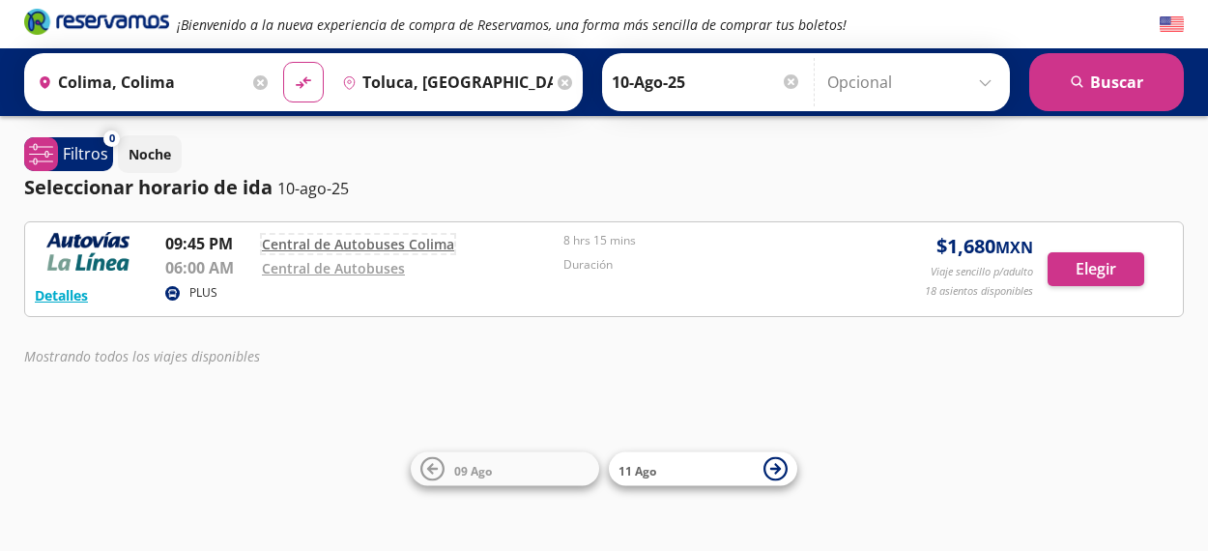
click at [412, 248] on link "Central de Autobuses Colima" at bounding box center [358, 244] width 192 height 18
click at [1096, 263] on button "Elegir" at bounding box center [1095, 269] width 97 height 34
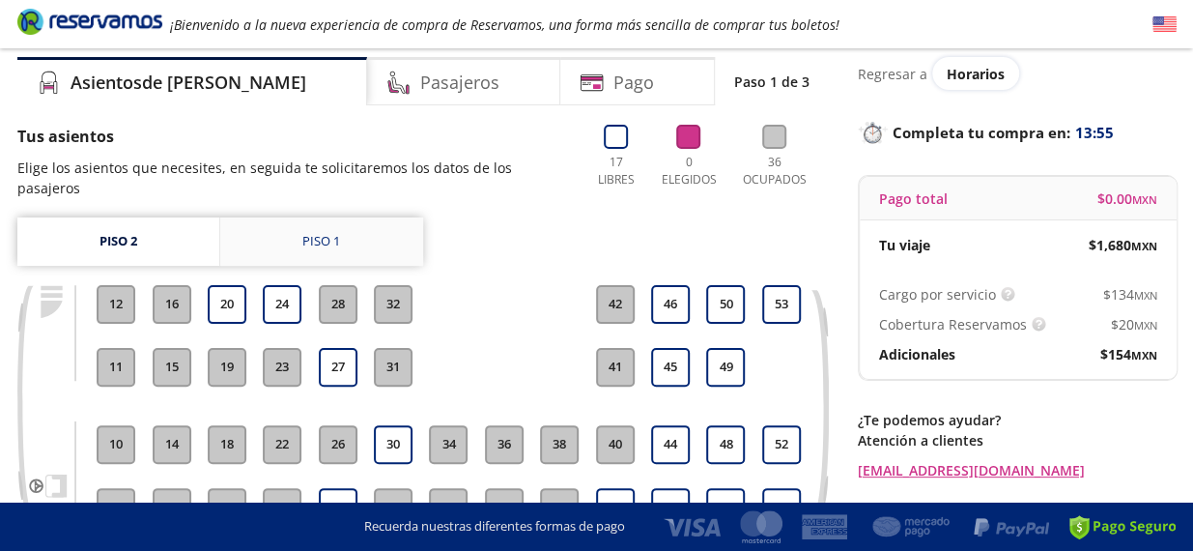
scroll to position [97, 0]
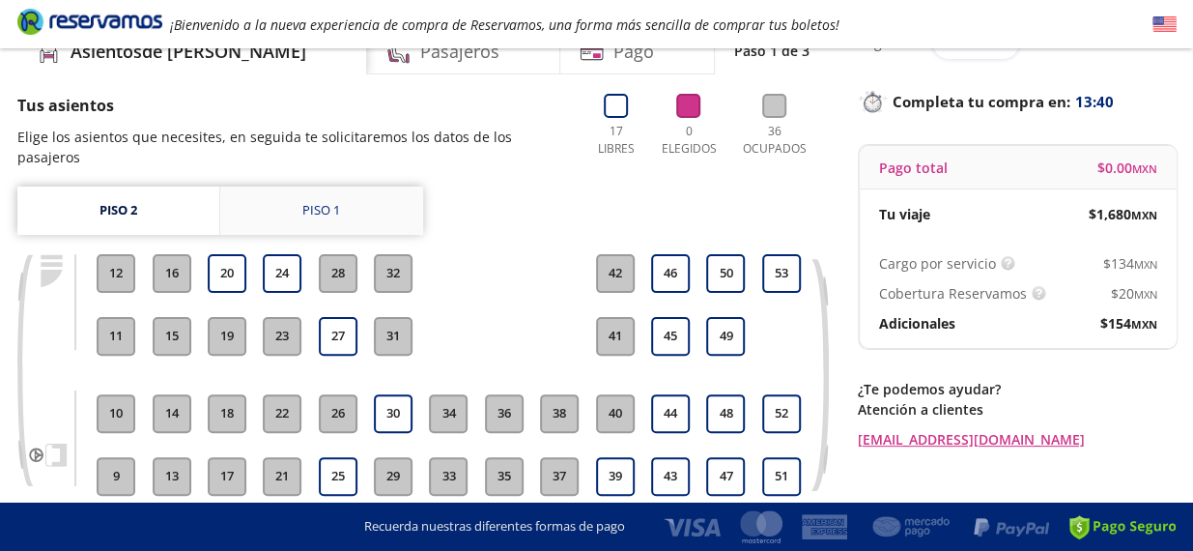
click at [271, 201] on link "Piso 1" at bounding box center [321, 210] width 203 height 48
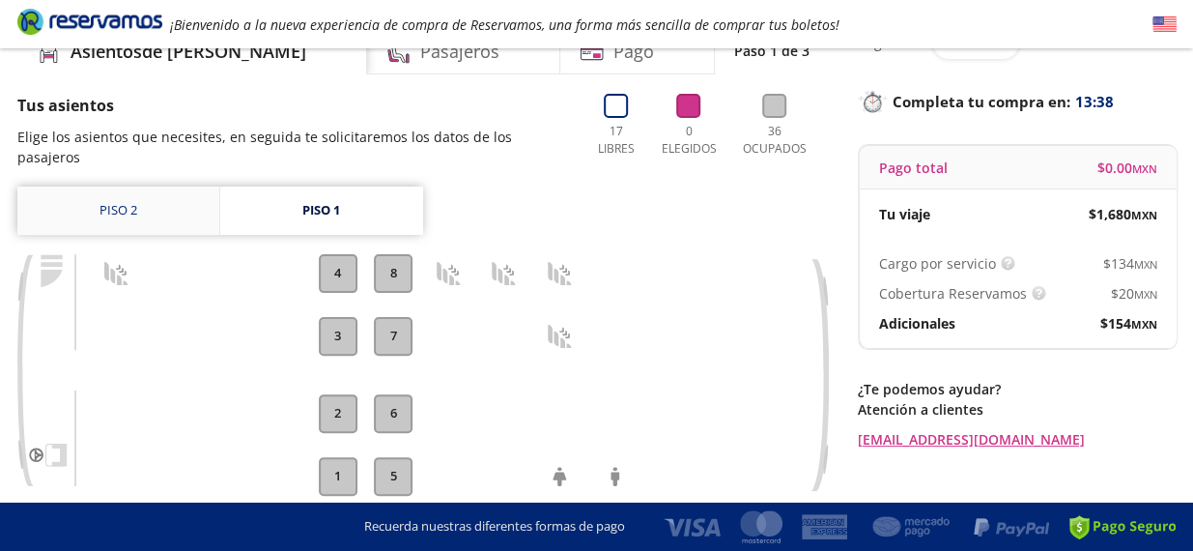
click at [198, 186] on link "Piso 2" at bounding box center [118, 210] width 202 height 48
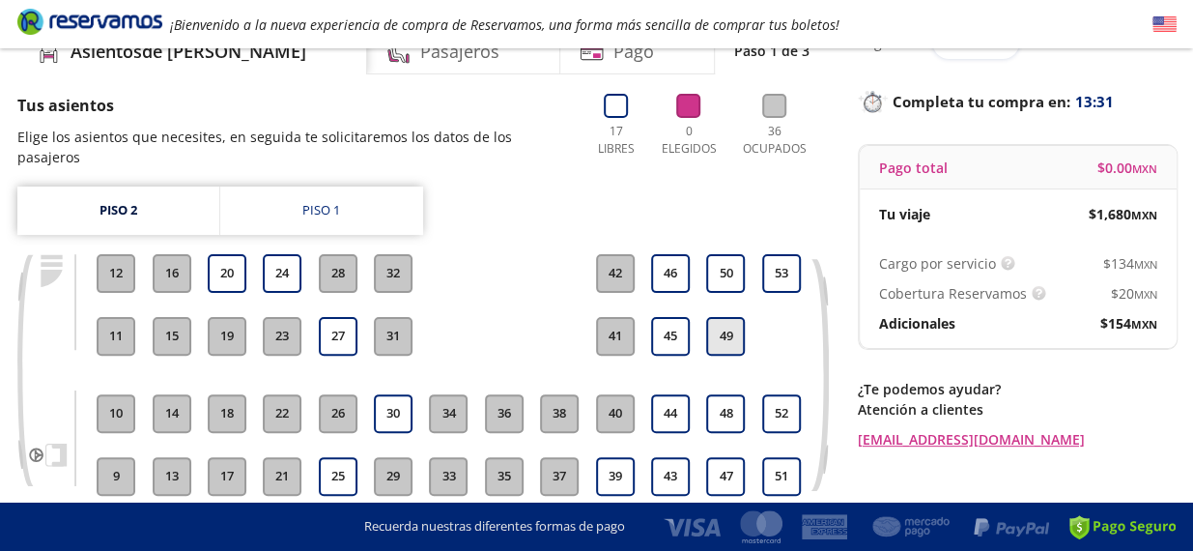
drag, startPoint x: 722, startPoint y: 454, endPoint x: 711, endPoint y: 329, distance: 126.1
click at [707, 329] on div "47 48 49 50" at bounding box center [725, 375] width 41 height 242
click at [714, 394] on button "48" at bounding box center [725, 413] width 39 height 39
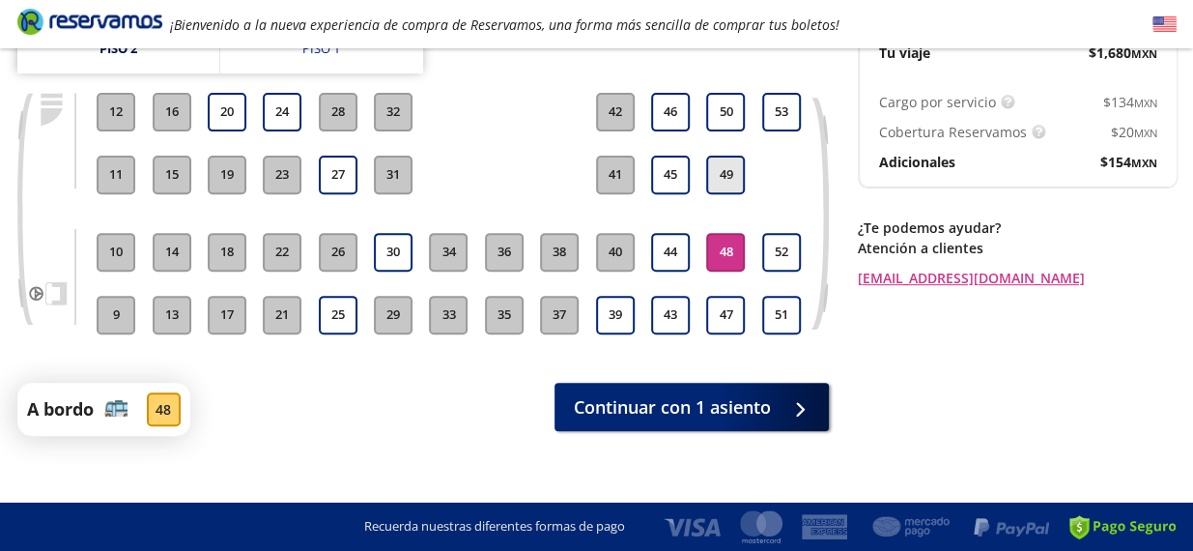
click at [720, 156] on button "49" at bounding box center [725, 175] width 39 height 39
click at [725, 233] on button "48" at bounding box center [725, 252] width 39 height 39
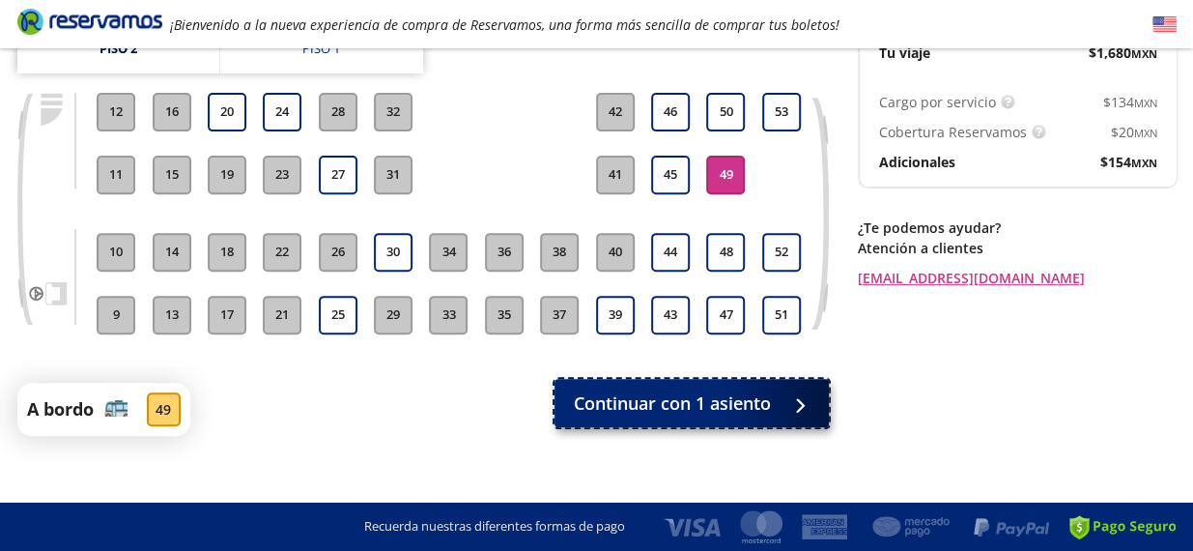
click at [690, 390] on span "Continuar con 1 asiento" at bounding box center [672, 403] width 197 height 26
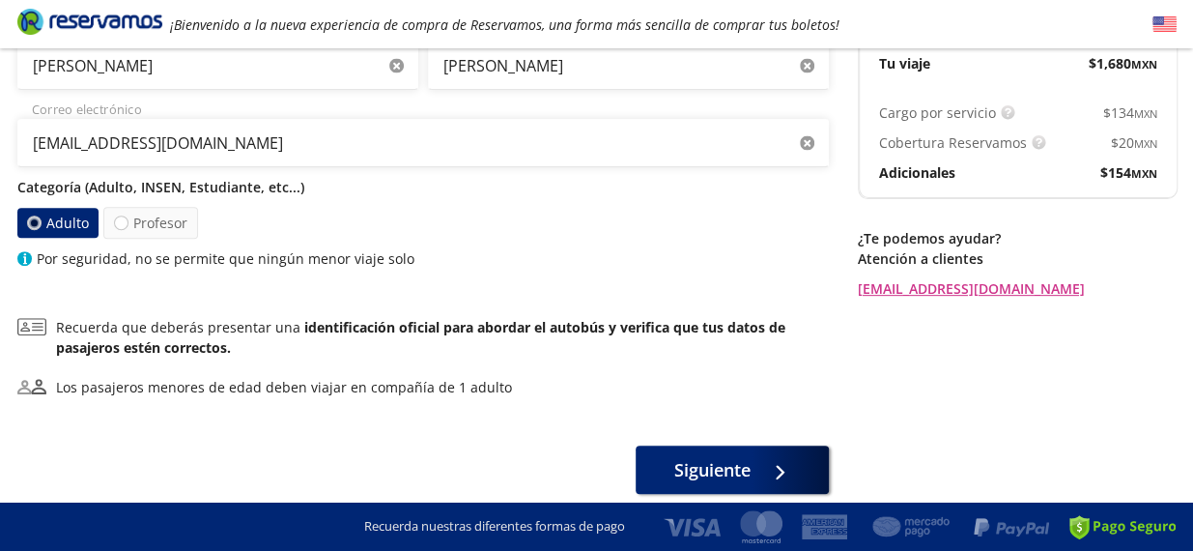
scroll to position [290, 0]
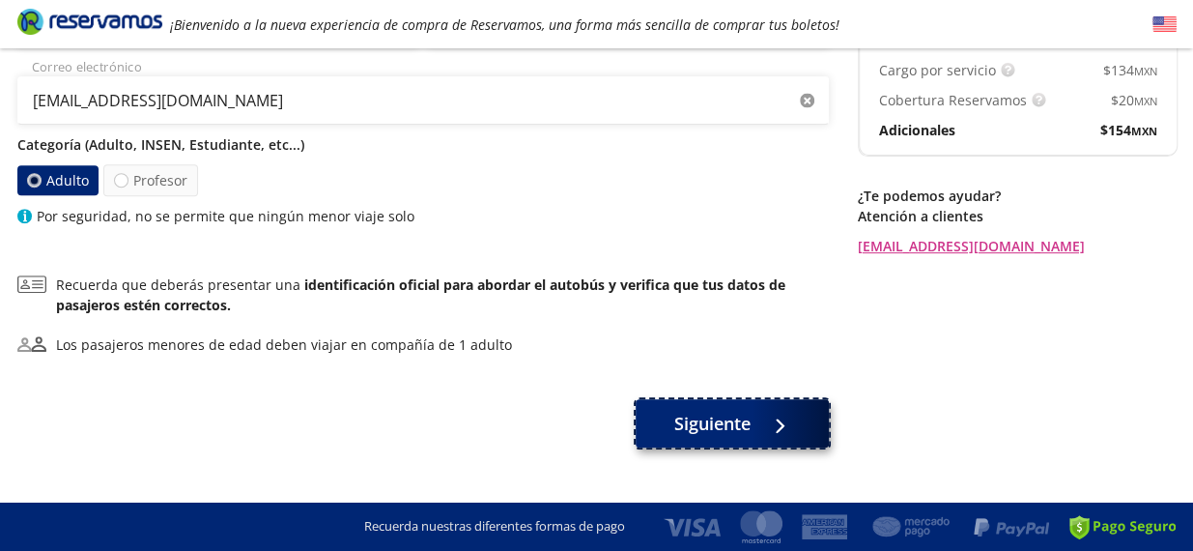
click at [745, 416] on span "Siguiente" at bounding box center [712, 424] width 76 height 26
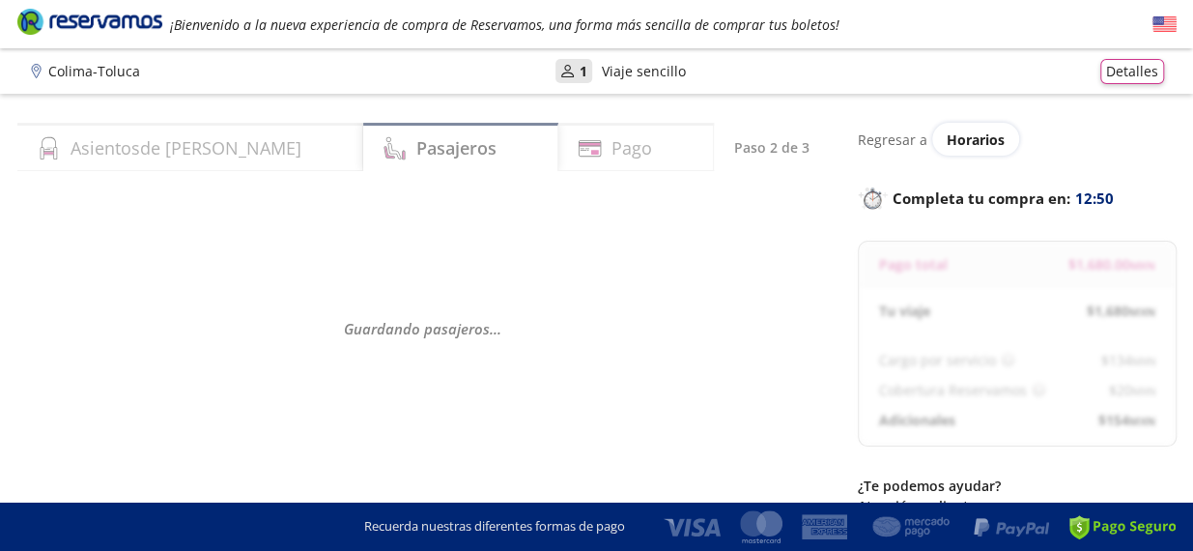
select select "MX"
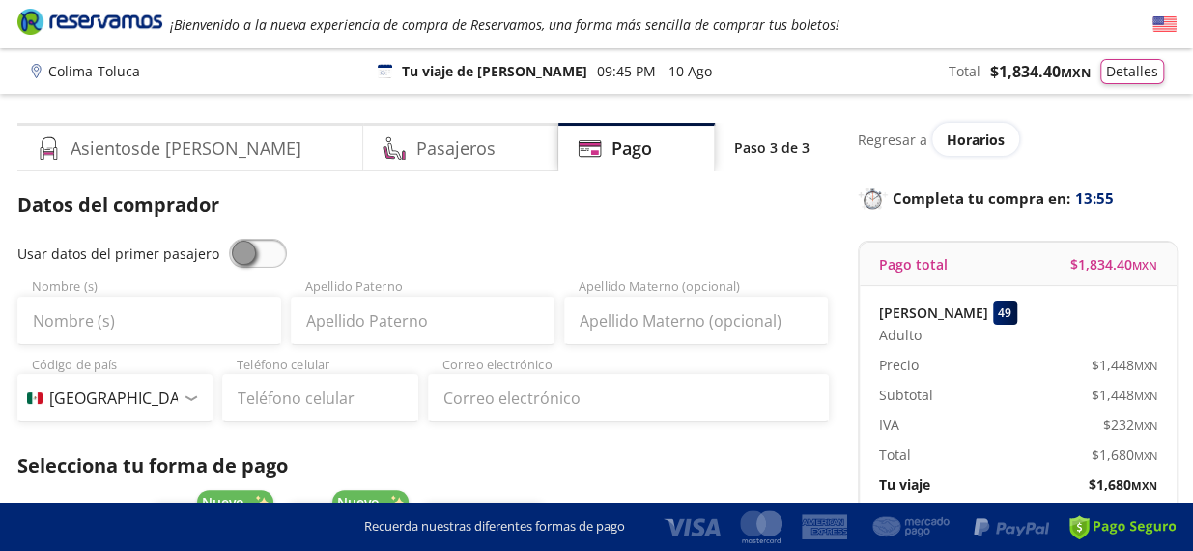
drag, startPoint x: 238, startPoint y: 254, endPoint x: 356, endPoint y: 253, distance: 117.9
click at [356, 253] on div "Usar datos del primer pasajero" at bounding box center [423, 253] width 812 height 29
click at [247, 255] on span at bounding box center [258, 253] width 58 height 29
click at [229, 239] on input "checkbox" at bounding box center [229, 239] width 0 height 0
type input "[PERSON_NAME]"
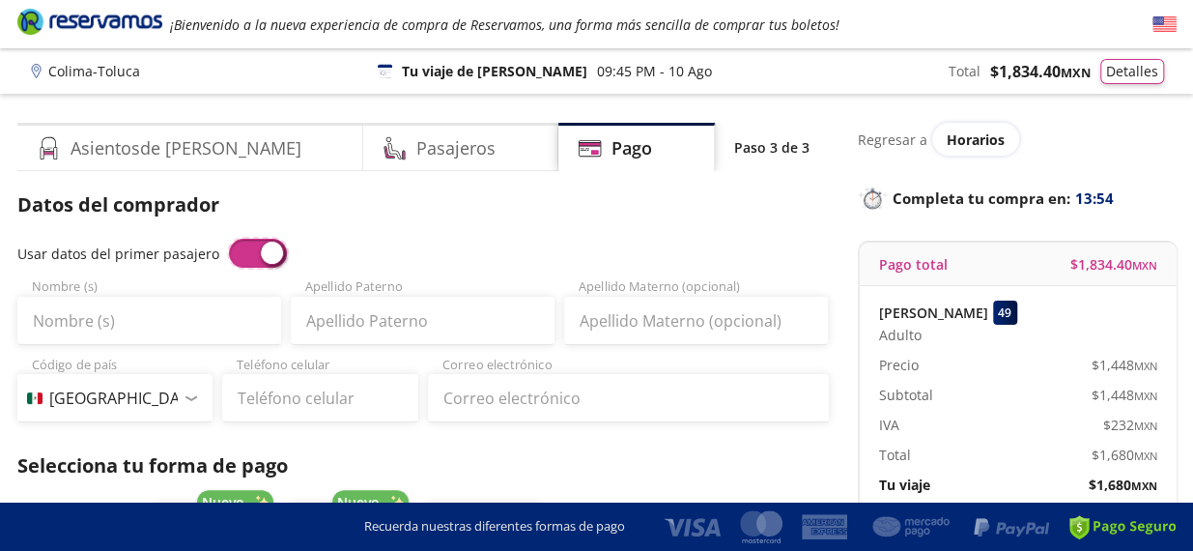
type input "[PERSON_NAME]"
type input "[EMAIL_ADDRESS][DOMAIN_NAME]"
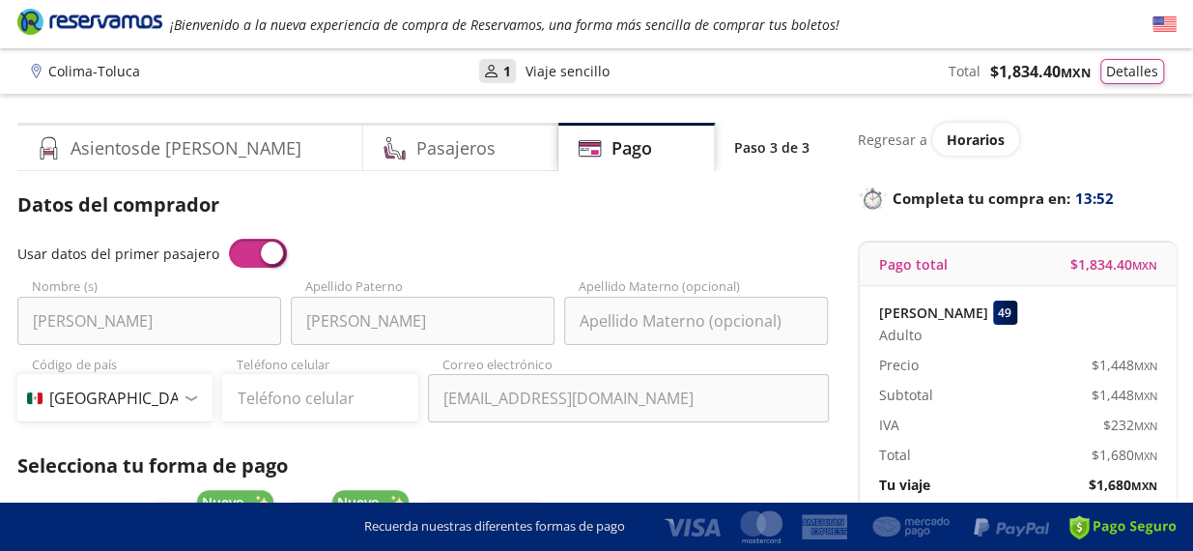
click at [488, 243] on div "Usar datos del primer pasajero" at bounding box center [423, 253] width 812 height 29
drag, startPoint x: 268, startPoint y: 256, endPoint x: 226, endPoint y: 255, distance: 41.6
click at [229, 255] on span at bounding box center [258, 253] width 58 height 29
click at [229, 239] on input "checkbox" at bounding box center [229, 239] width 0 height 0
click at [229, 253] on span at bounding box center [258, 253] width 58 height 29
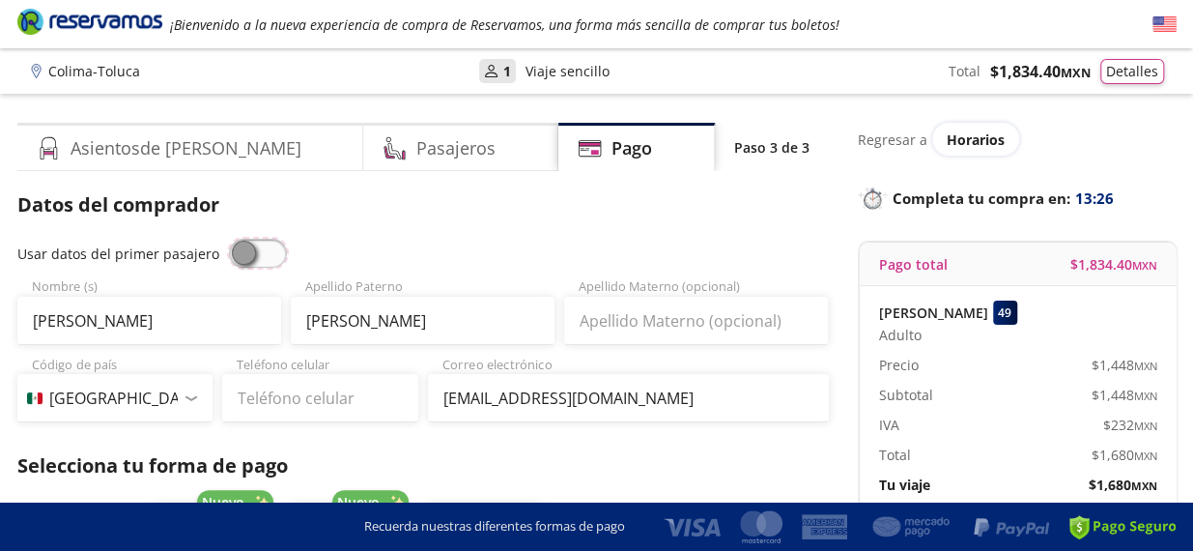
click at [229, 239] on input "checkbox" at bounding box center [229, 239] width 0 height 0
click at [238, 250] on span at bounding box center [258, 253] width 58 height 29
click at [229, 239] on input "checkbox" at bounding box center [229, 239] width 0 height 0
click at [412, 333] on input "[PERSON_NAME]" at bounding box center [423, 321] width 264 height 48
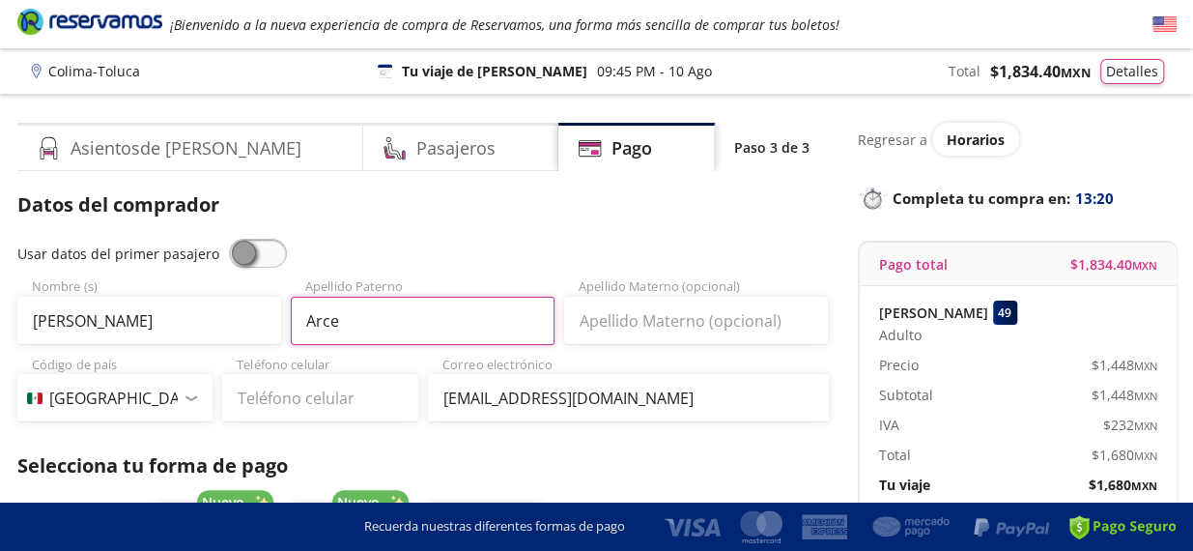
type input "Arce"
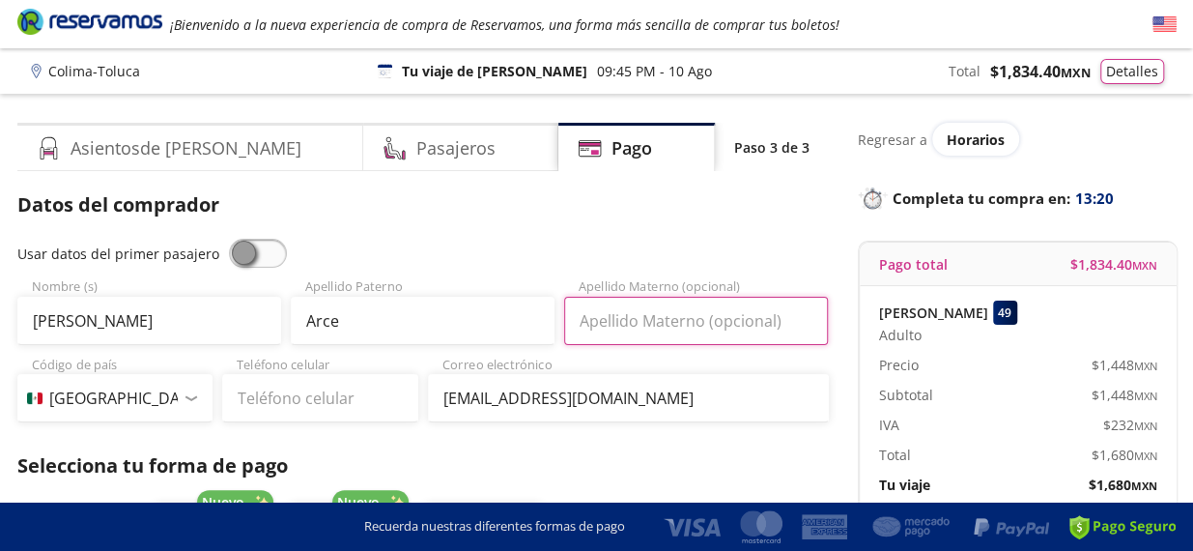
click at [614, 324] on input "Apellido Materno (opcional)" at bounding box center [696, 321] width 264 height 48
type input "m"
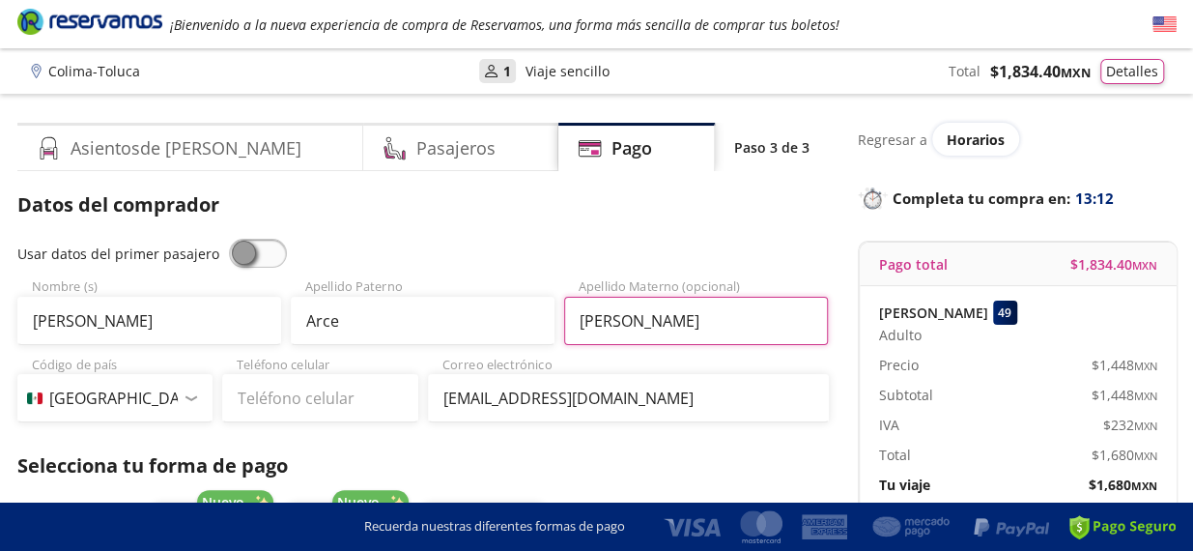
type input "[PERSON_NAME]"
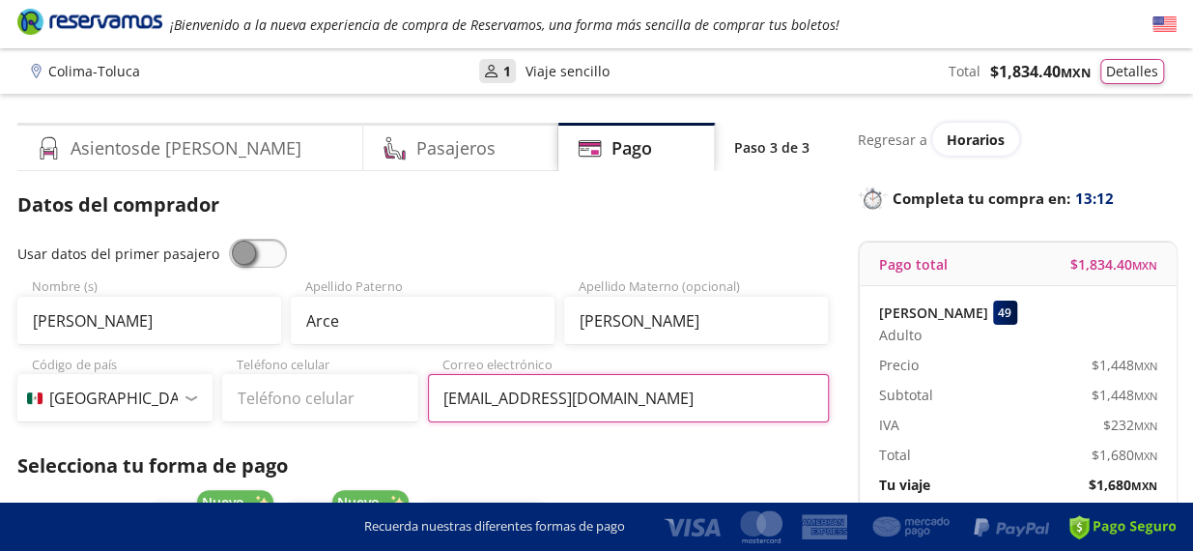
click at [671, 382] on input "[EMAIL_ADDRESS][DOMAIN_NAME]" at bounding box center [628, 398] width 401 height 48
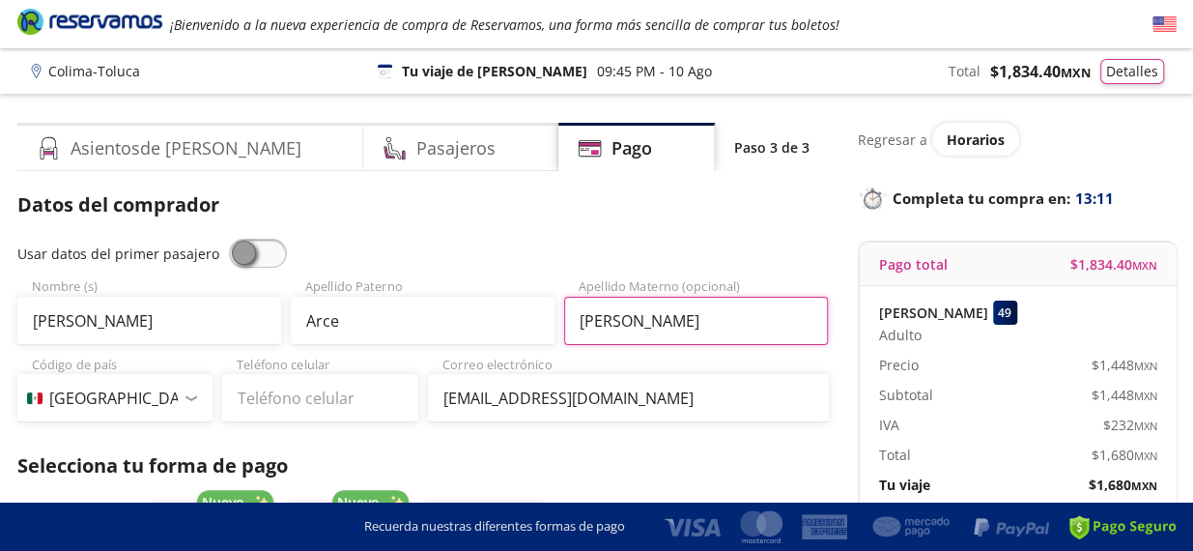
click at [742, 344] on input "[PERSON_NAME]" at bounding box center [696, 321] width 264 height 48
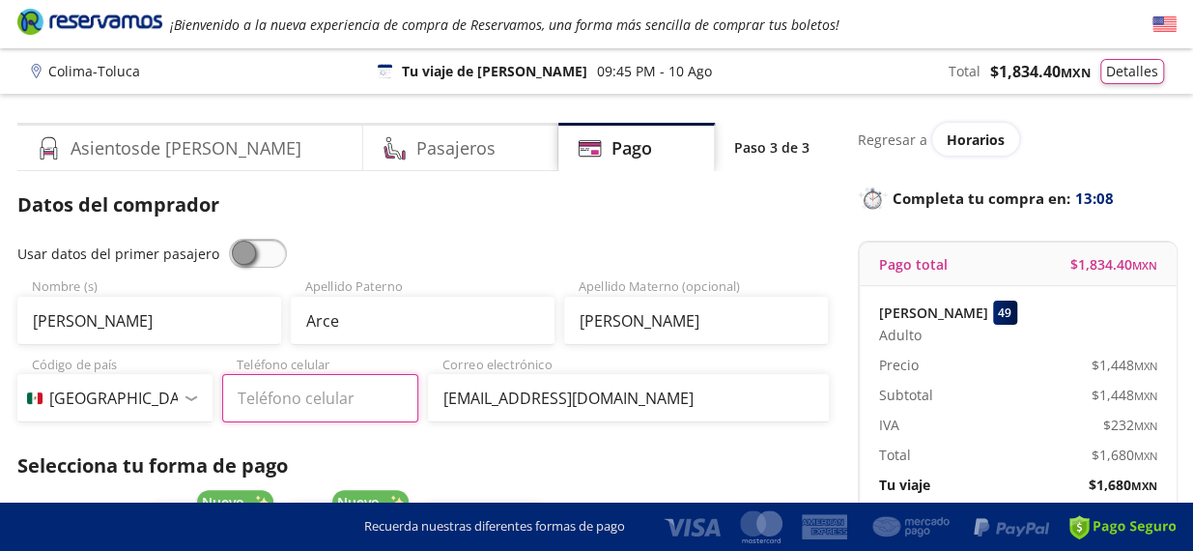
click at [269, 408] on input "Teléfono celular" at bounding box center [320, 398] width 196 height 48
type input "[PHONE_NUMBER]"
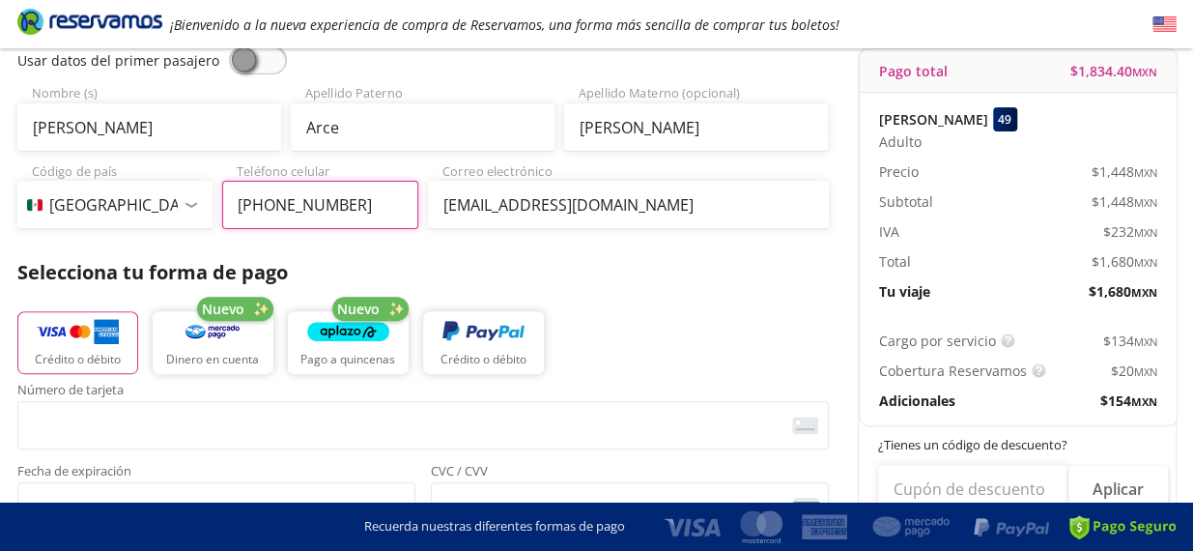
scroll to position [290, 0]
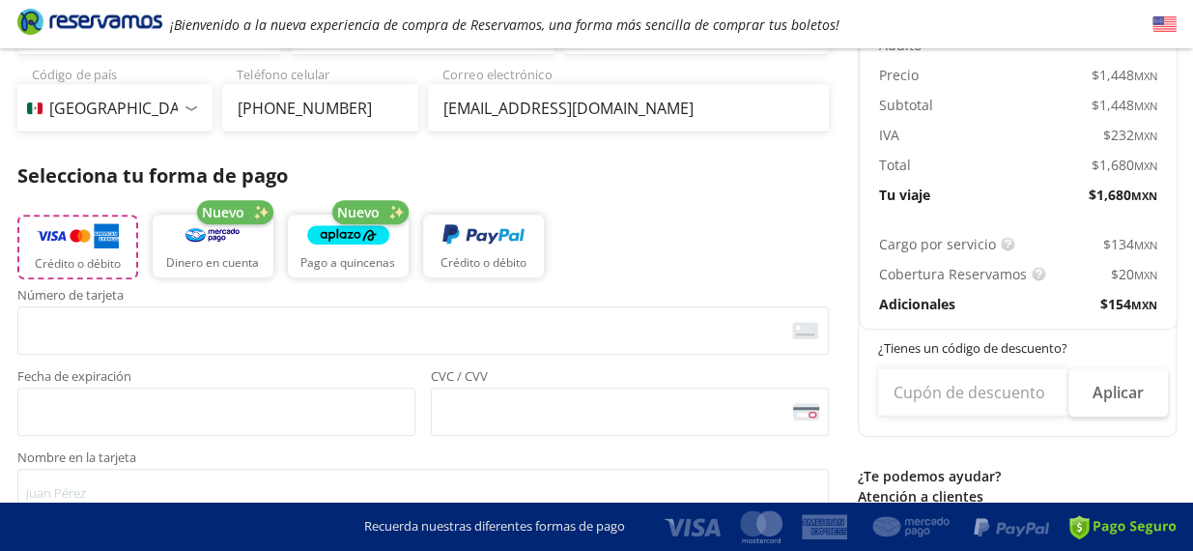
click at [97, 235] on img "button" at bounding box center [78, 235] width 82 height 29
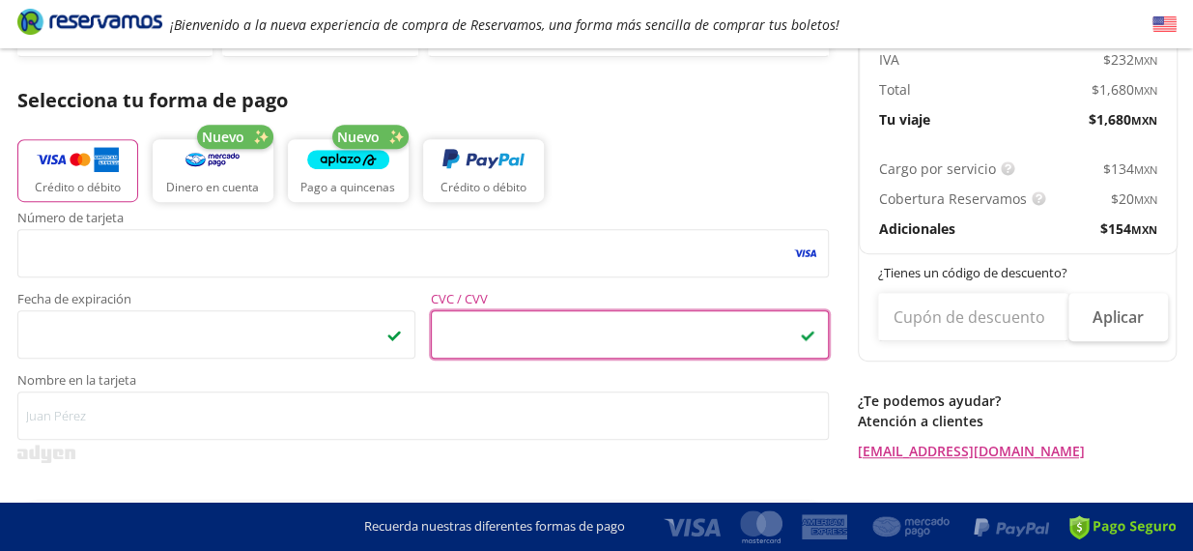
scroll to position [483, 0]
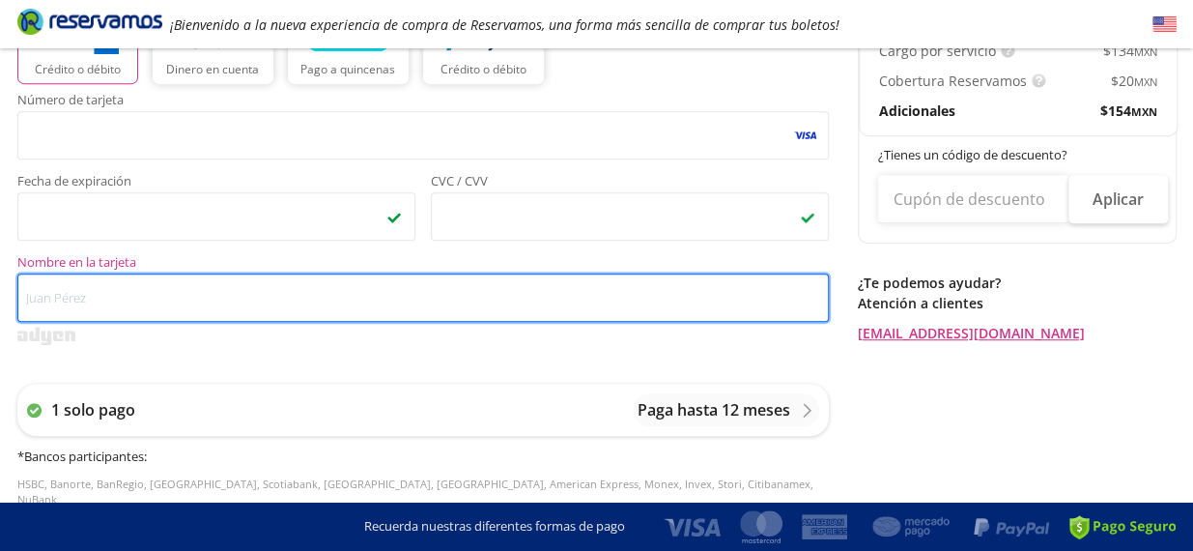
click at [191, 312] on input "Nombre en la tarjeta" at bounding box center [423, 297] width 812 height 48
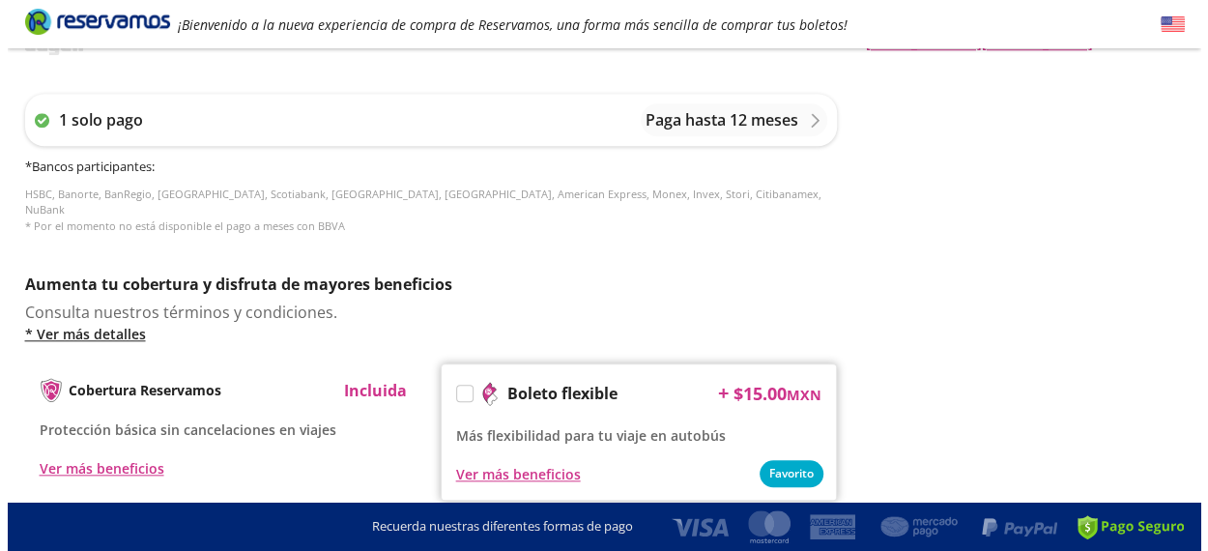
scroll to position [580, 0]
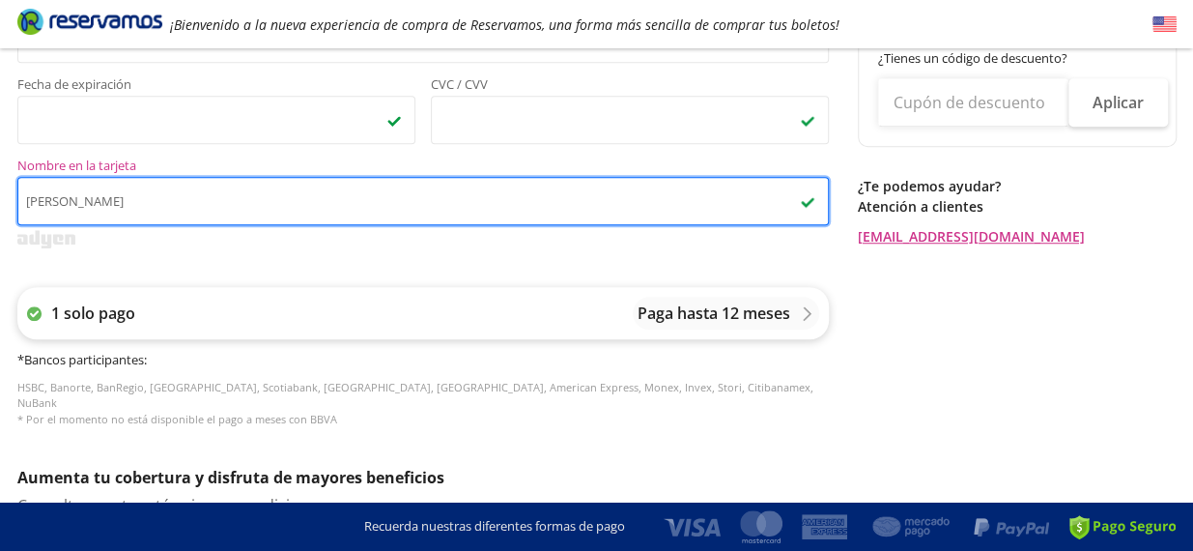
type input "[PERSON_NAME]"
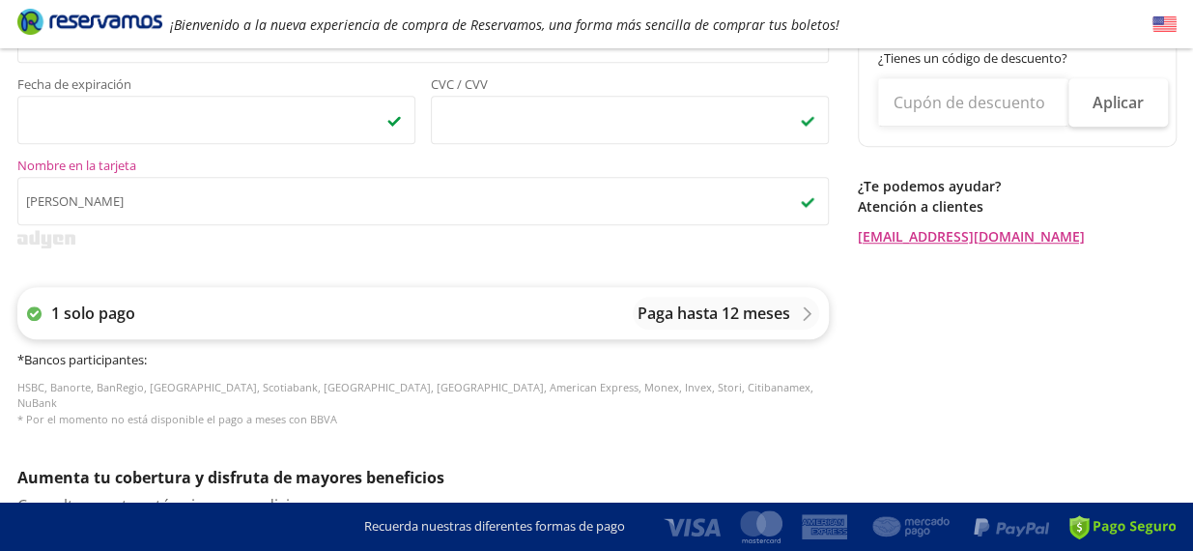
click at [472, 315] on div "1 solo pago Paga hasta 12 meses" at bounding box center [423, 313] width 812 height 52
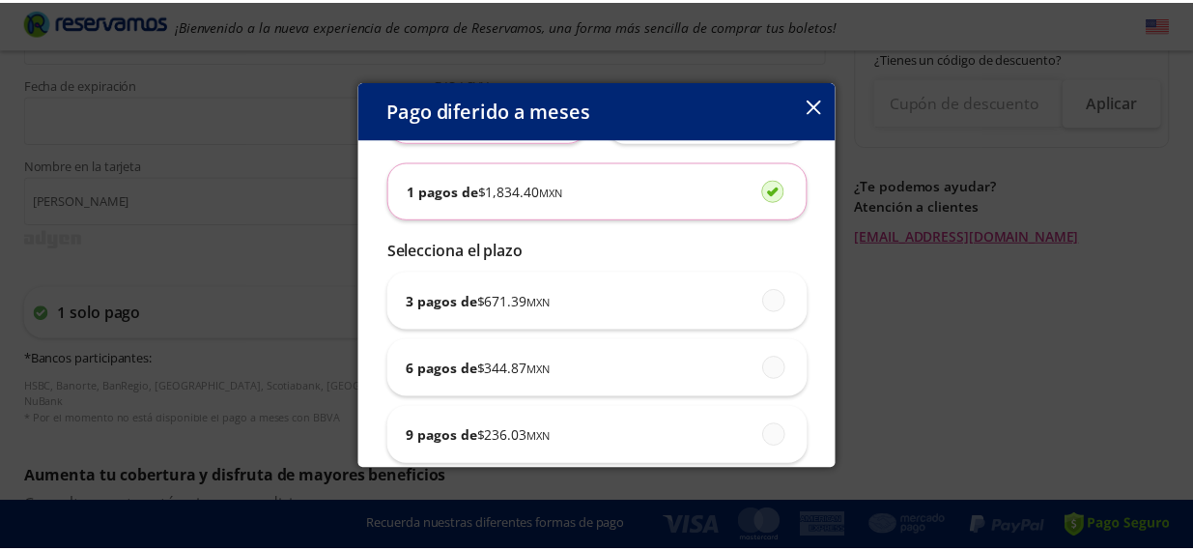
scroll to position [0, 0]
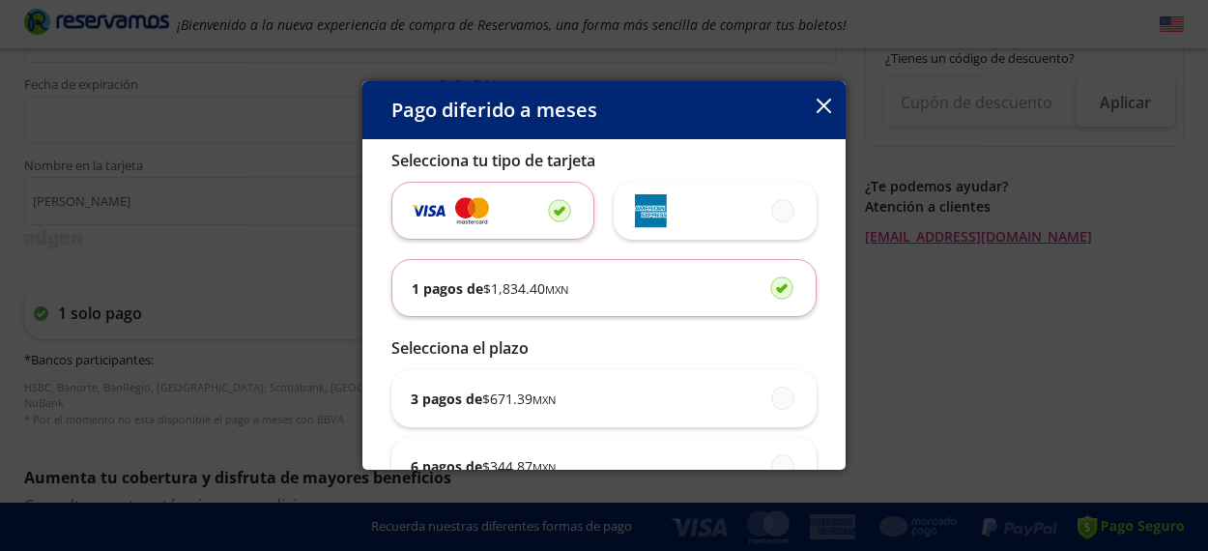
click at [826, 112] on icon "button" at bounding box center [823, 106] width 14 height 14
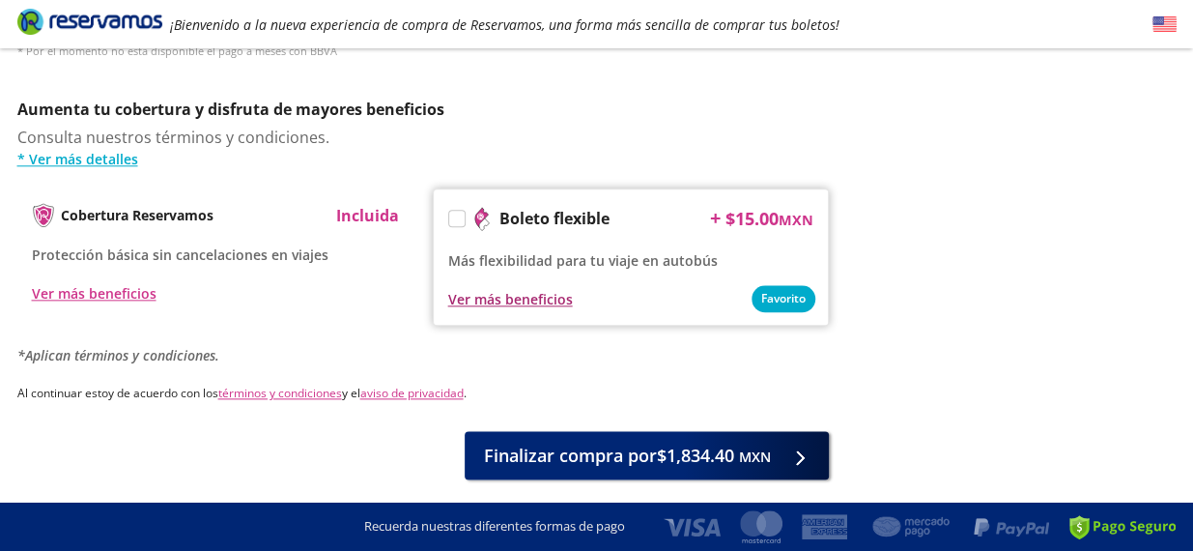
scroll to position [995, 0]
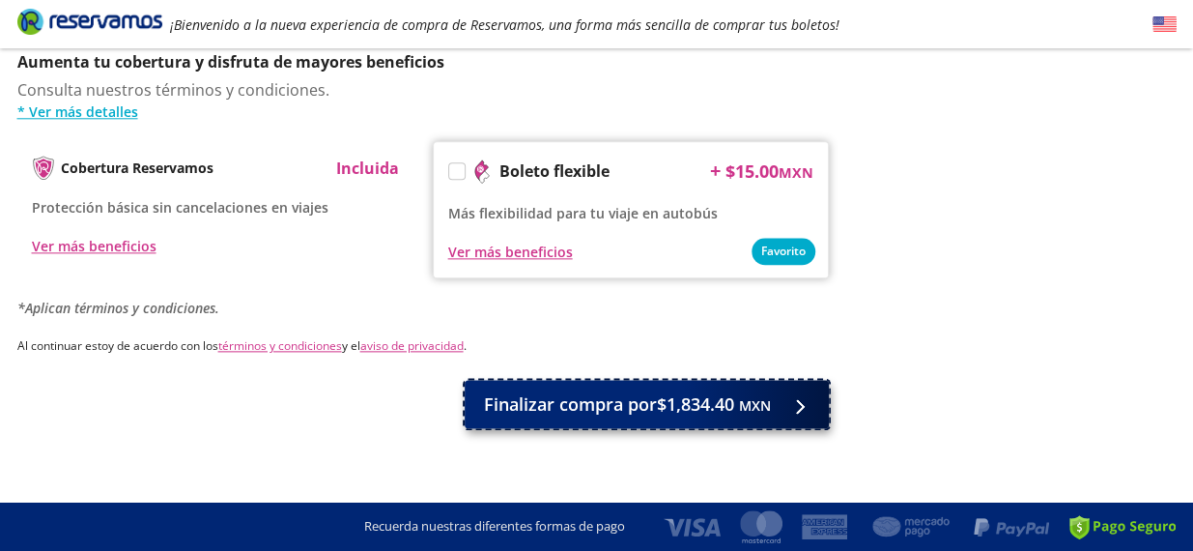
click at [619, 391] on span "Finalizar compra por $1,834.40 MXN" at bounding box center [627, 404] width 287 height 26
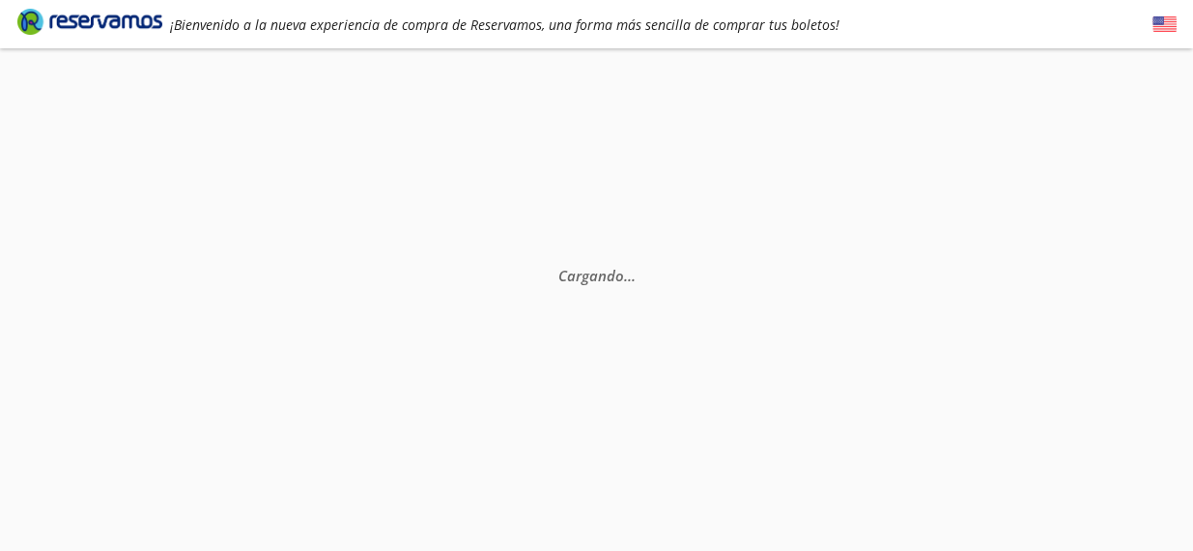
scroll to position [68, 0]
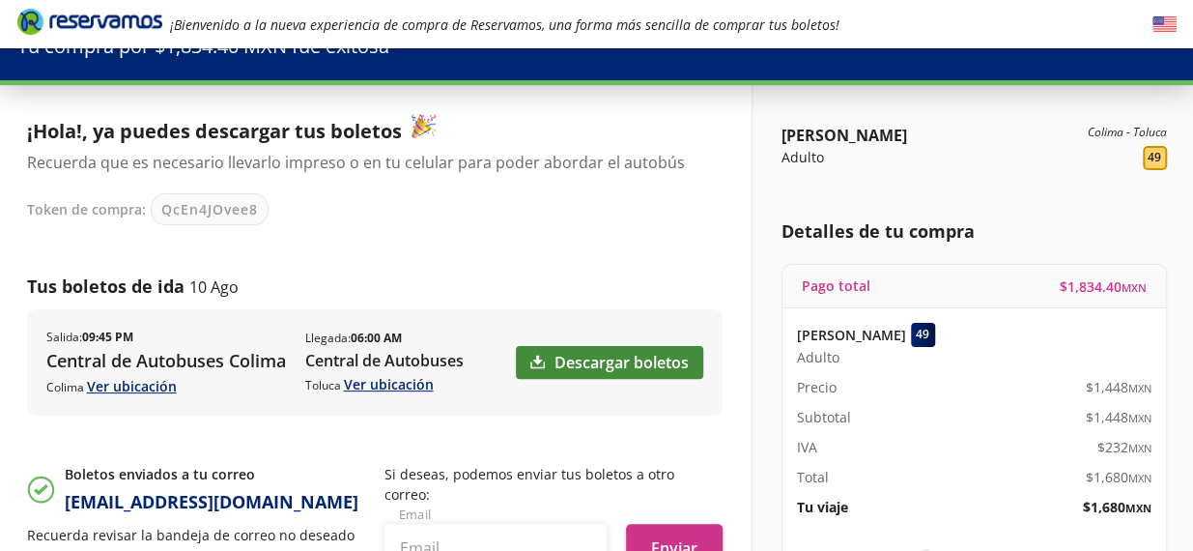
scroll to position [290, 0]
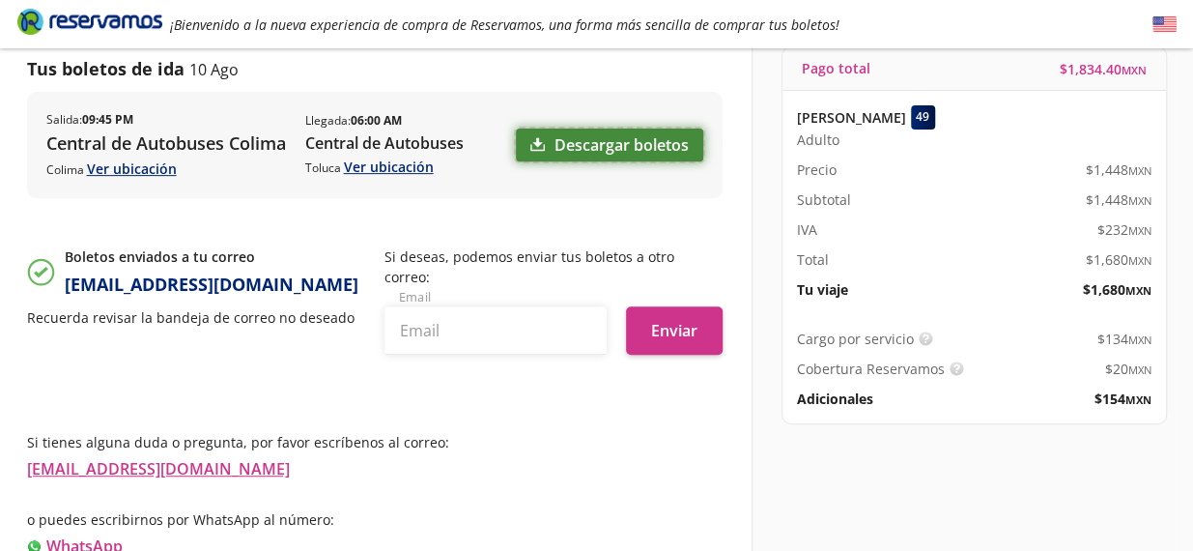
click at [578, 144] on link "Descargar boletos" at bounding box center [609, 145] width 187 height 33
